Goal: Transaction & Acquisition: Book appointment/travel/reservation

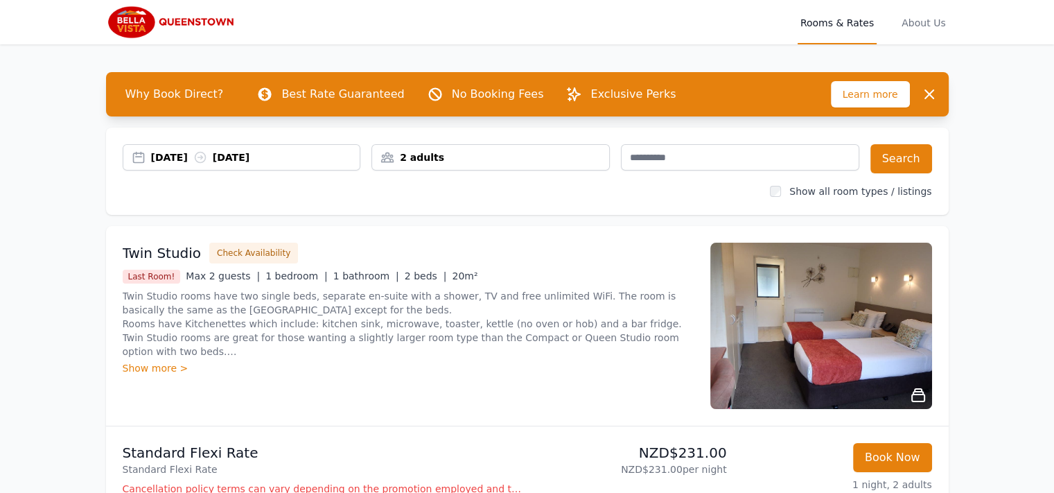
click at [165, 161] on div "[DATE] [DATE]" at bounding box center [255, 157] width 209 height 14
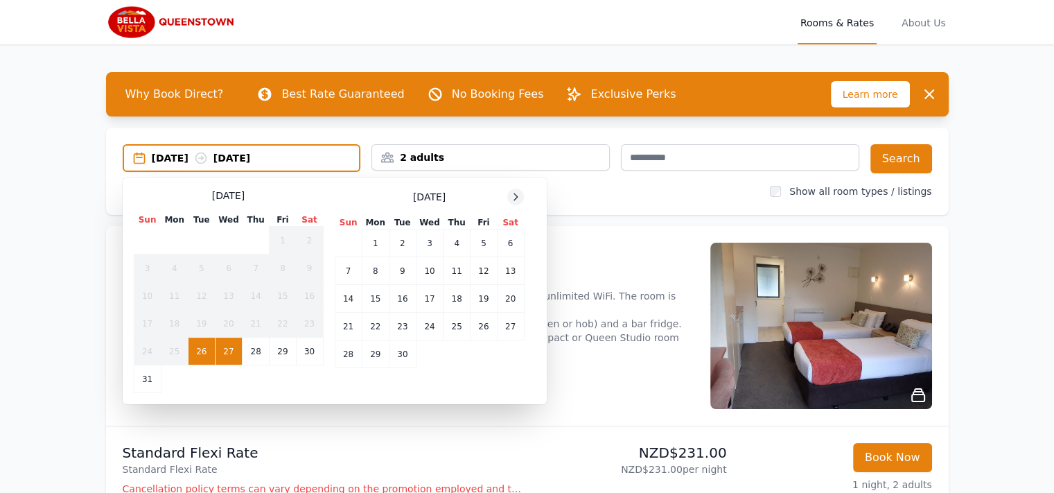
click at [510, 198] on icon at bounding box center [515, 196] width 11 height 11
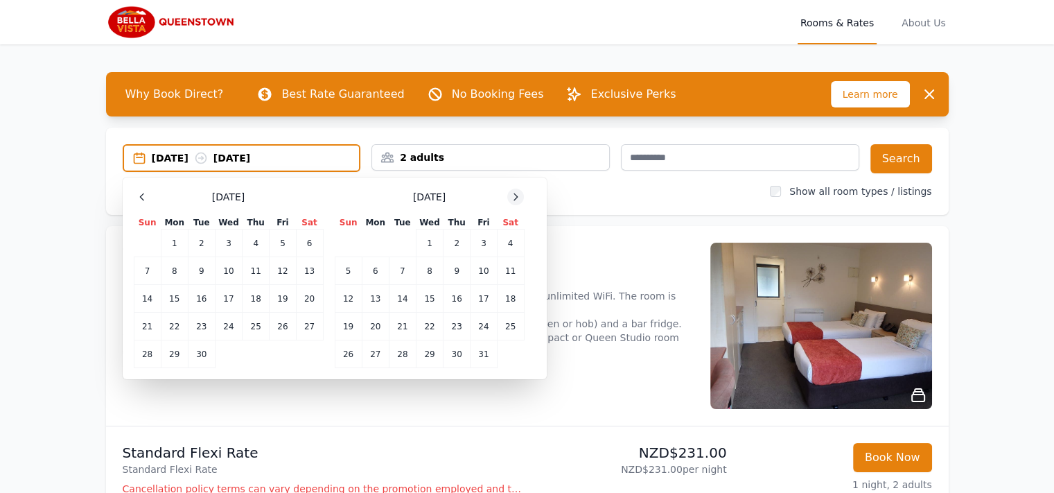
click at [510, 198] on icon at bounding box center [515, 196] width 11 height 11
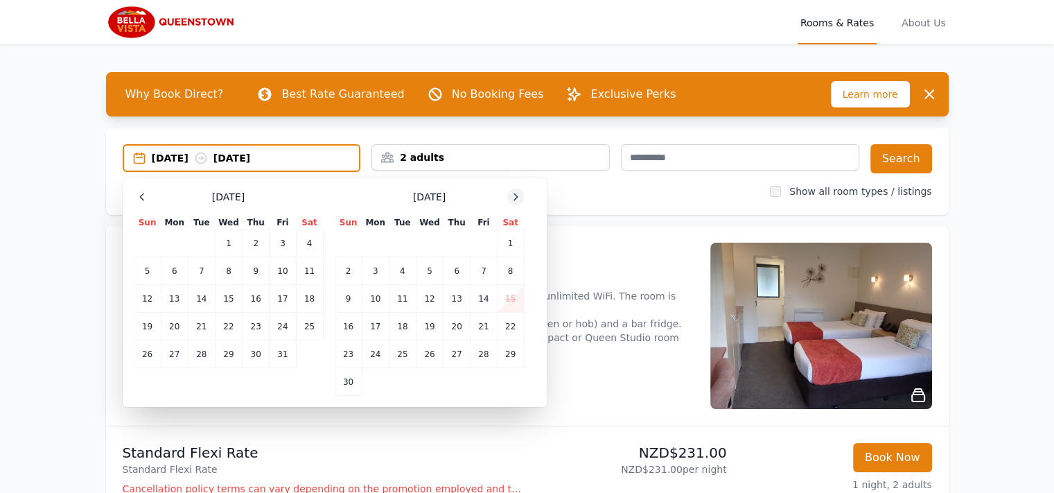
click at [510, 198] on icon at bounding box center [515, 196] width 11 height 11
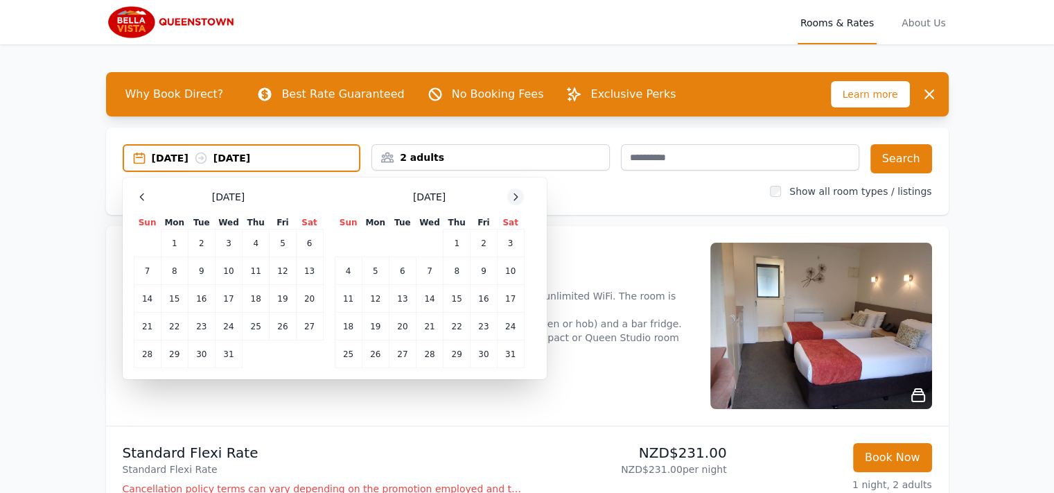
click at [510, 198] on icon at bounding box center [515, 196] width 11 height 11
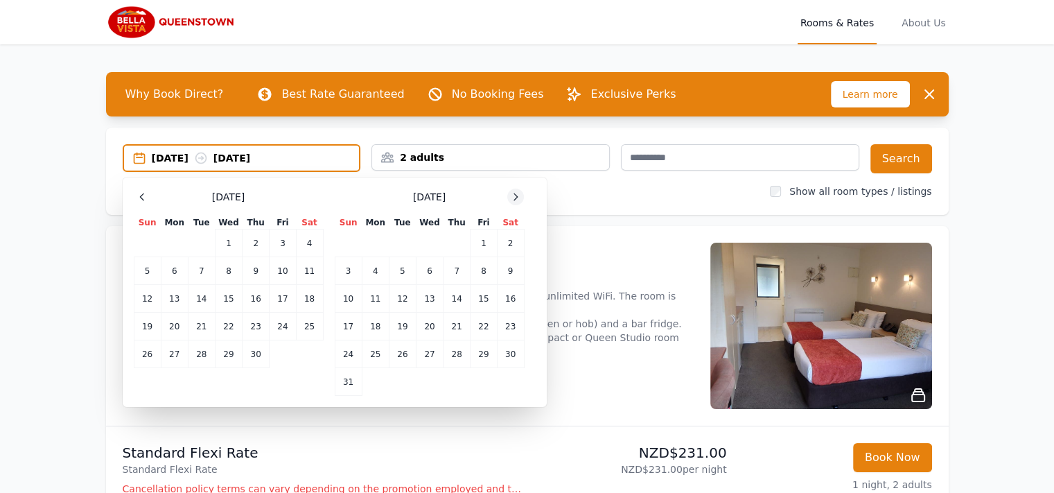
click at [510, 198] on icon at bounding box center [515, 196] width 11 height 11
click at [145, 199] on icon at bounding box center [141, 196] width 11 height 11
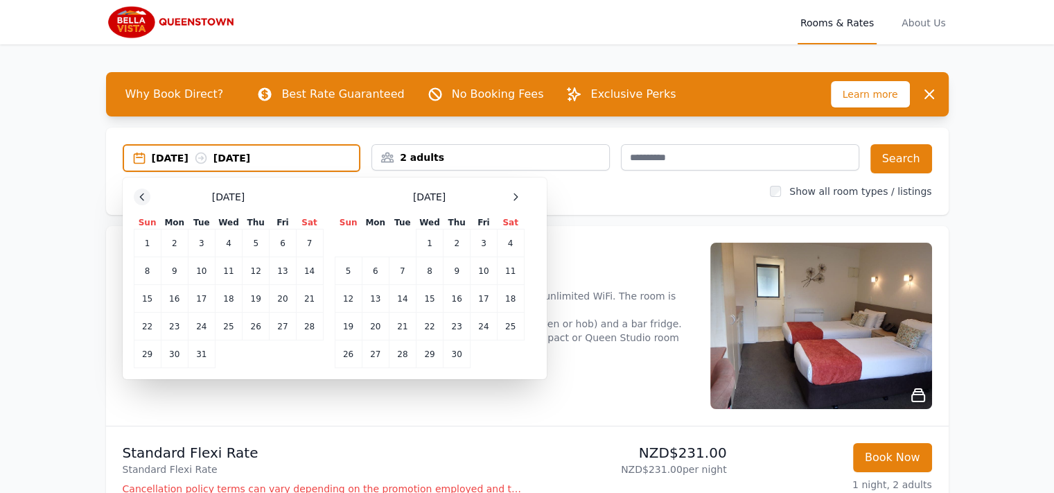
click at [145, 199] on icon at bounding box center [141, 196] width 11 height 11
click at [176, 350] on td "29" at bounding box center [174, 354] width 27 height 28
click at [230, 351] on td "31" at bounding box center [228, 354] width 27 height 28
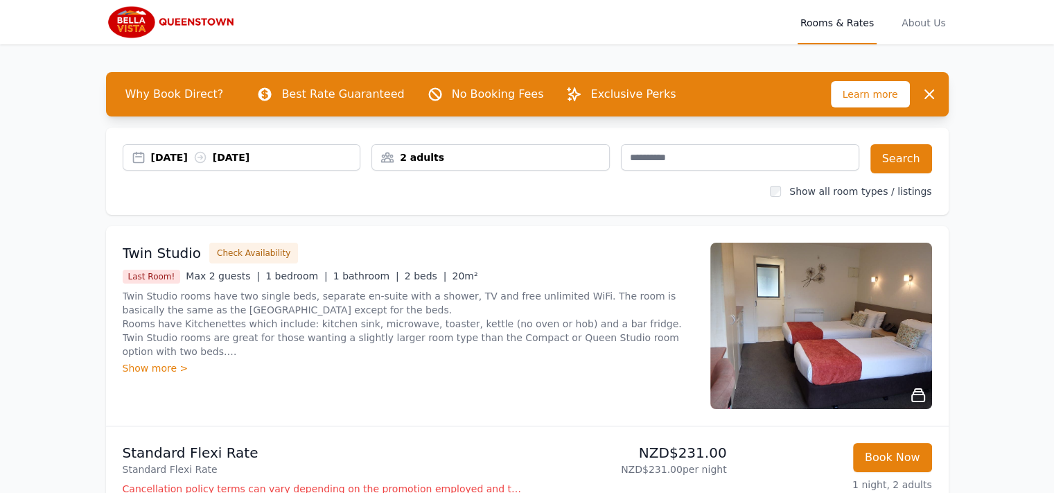
click at [560, 160] on div "2 adults" at bounding box center [490, 157] width 237 height 14
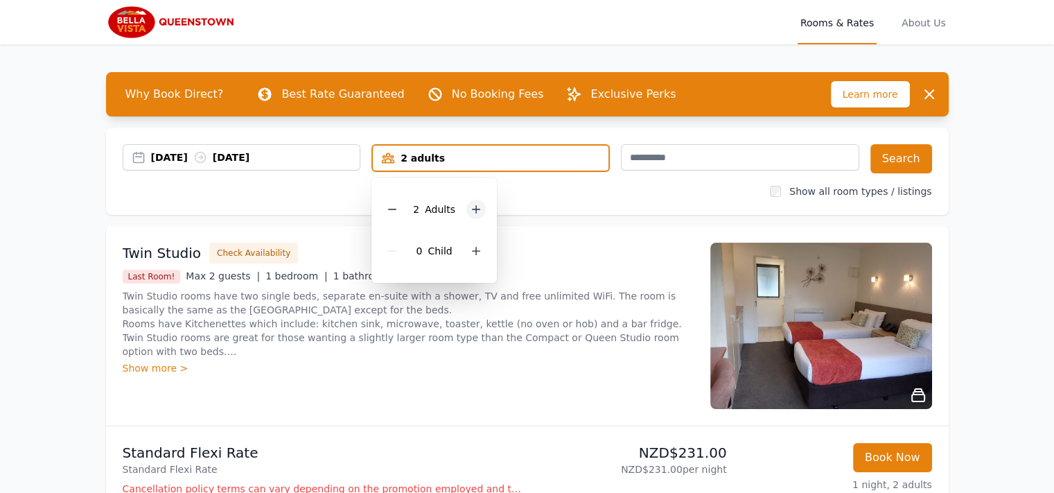
click at [472, 211] on icon at bounding box center [475, 209] width 11 height 11
click at [900, 149] on button "Search" at bounding box center [901, 158] width 62 height 29
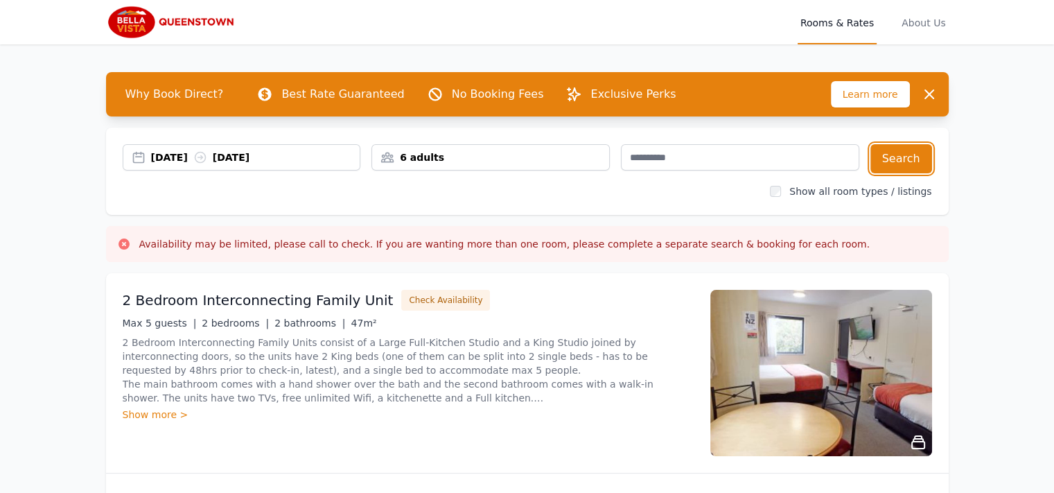
click at [416, 158] on div "6 adults" at bounding box center [490, 157] width 237 height 14
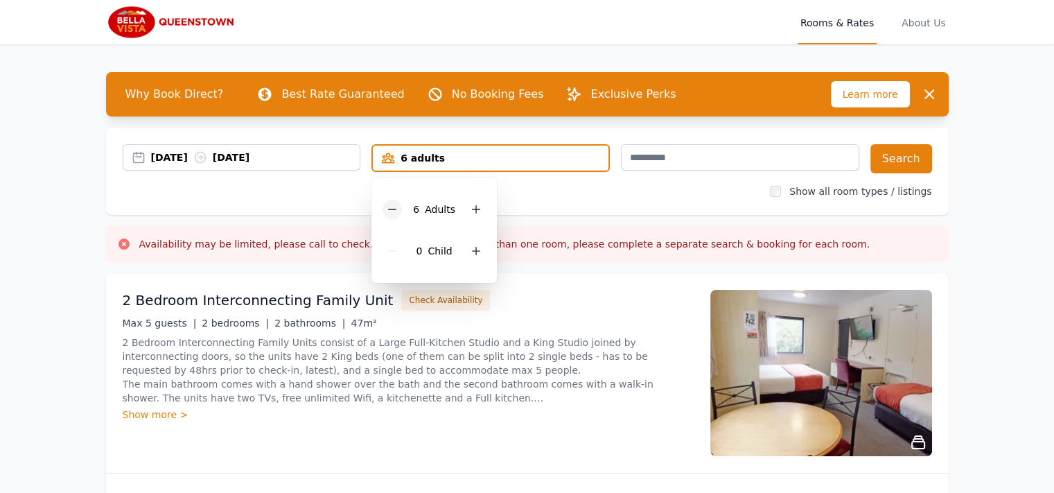
click at [389, 212] on icon at bounding box center [392, 209] width 11 height 11
click at [900, 156] on button "Search" at bounding box center [901, 158] width 62 height 29
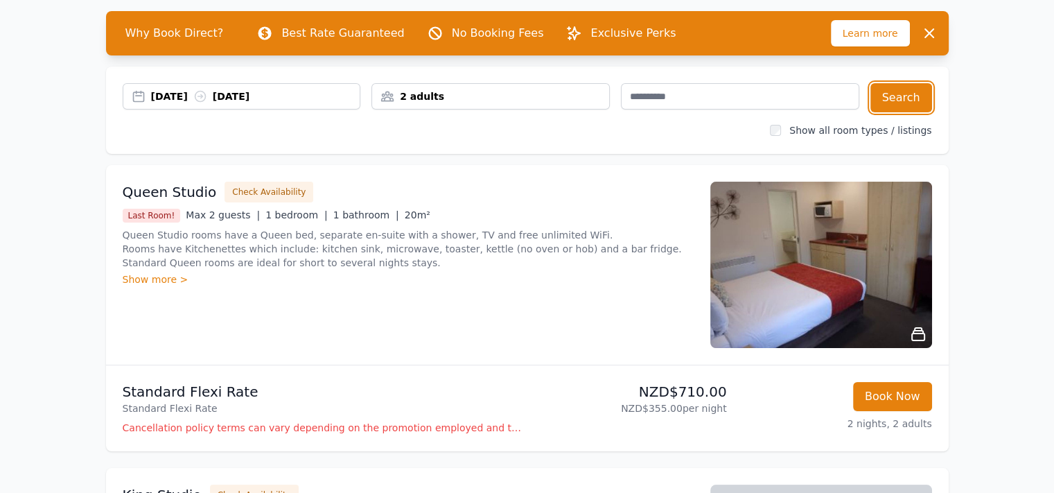
scroll to position [64, 0]
